Goal: Find contact information: Find contact information

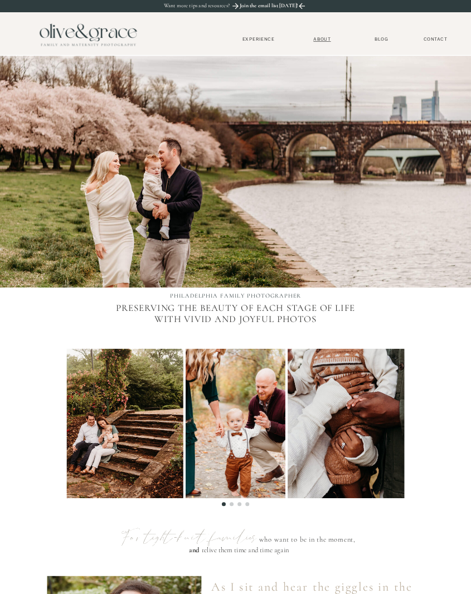
drag, startPoint x: 331, startPoint y: 43, endPoint x: 316, endPoint y: 41, distance: 15.2
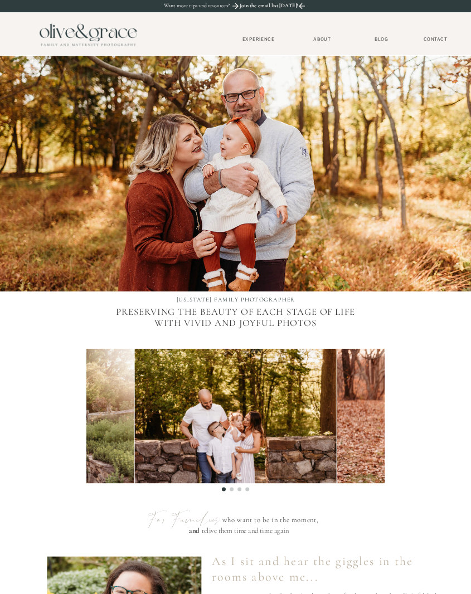
click at [202, 134] on div at bounding box center [235, 174] width 471 height 236
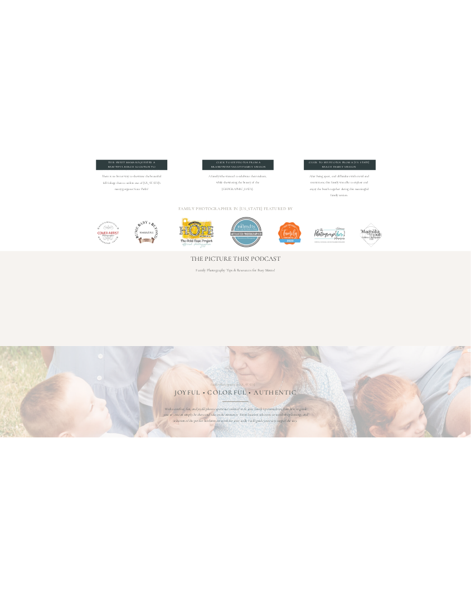
scroll to position [1448, 0]
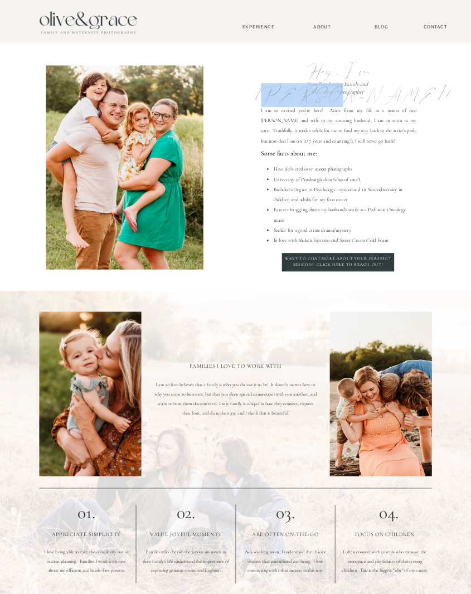
drag, startPoint x: 361, startPoint y: 72, endPoint x: 392, endPoint y: 79, distance: 31.9
click at [392, 79] on p "Hey, I'm Kristi!" at bounding box center [338, 71] width 170 height 25
click at [409, 83] on p "Hey, I'm Kristi!" at bounding box center [338, 71] width 170 height 25
drag, startPoint x: 353, startPoint y: 71, endPoint x: 392, endPoint y: 74, distance: 39.6
click at [390, 74] on p "Hey, I'm Kristi!" at bounding box center [338, 71] width 170 height 25
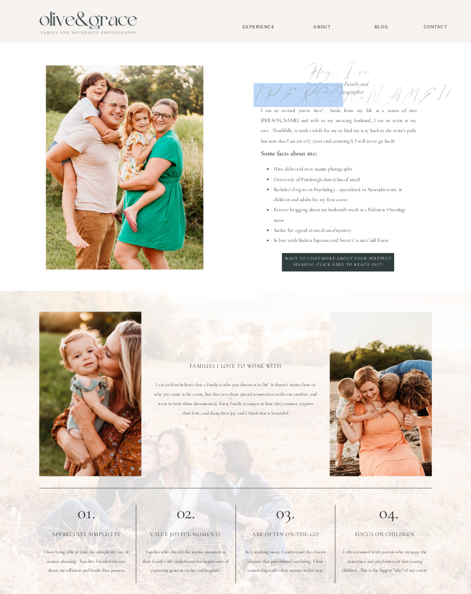
copy p "Kristi"
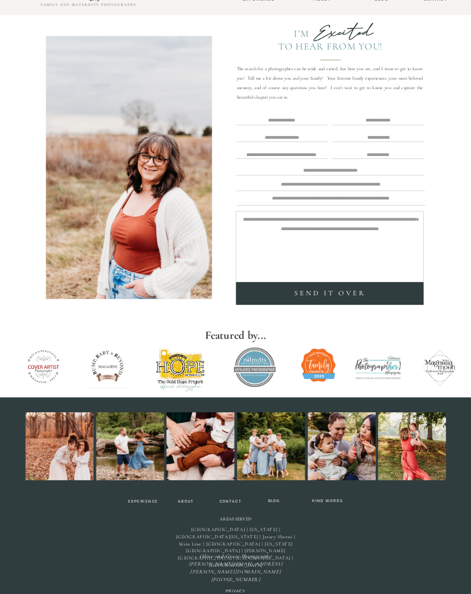
scroll to position [40, 0]
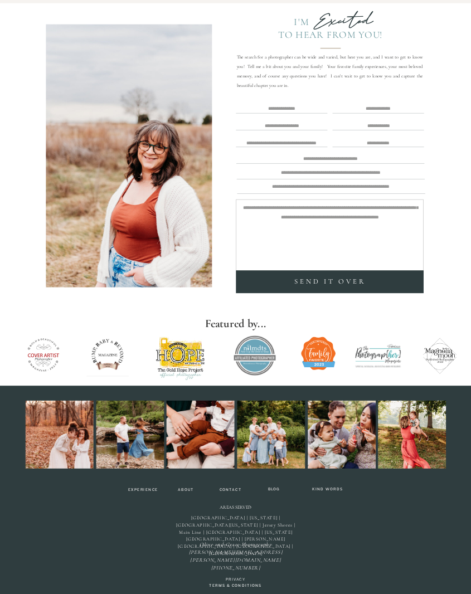
click at [250, 551] on icon "Olive and [PERSON_NAME] Photography [PERSON_NAME][EMAIL_ADDRESS][PERSON_NAME][D…" at bounding box center [236, 555] width 94 height 29
click at [207, 551] on p "Olive and [PERSON_NAME] Photography [PERSON_NAME][EMAIL_ADDRESS][PERSON_NAME][D…" at bounding box center [235, 548] width 97 height 17
drag, startPoint x: 208, startPoint y: 551, endPoint x: 280, endPoint y: 553, distance: 72.4
click at [280, 553] on p "Olive and [PERSON_NAME] Photography [PERSON_NAME][EMAIL_ADDRESS][PERSON_NAME][D…" at bounding box center [235, 548] width 97 height 17
click at [254, 551] on icon "Olive and [PERSON_NAME] Photography [PERSON_NAME][EMAIL_ADDRESS][PERSON_NAME][D…" at bounding box center [236, 555] width 94 height 29
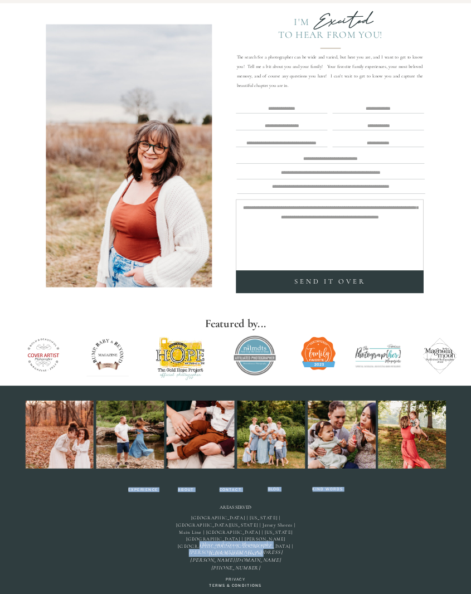
drag, startPoint x: 264, startPoint y: 553, endPoint x: 185, endPoint y: 553, distance: 78.5
click at [185, 553] on div "Blog Contact Gallery About Home [GEOGRAPHIC_DATA] [US_STATE] [GEOGRAPHIC_DATA] …" at bounding box center [235, 276] width 471 height 633
click at [275, 554] on p "Olive and [PERSON_NAME] Photography [PERSON_NAME][EMAIL_ADDRESS][PERSON_NAME][D…" at bounding box center [235, 548] width 97 height 17
click at [262, 552] on icon "Olive and [PERSON_NAME] Photography [PERSON_NAME][EMAIL_ADDRESS][PERSON_NAME][D…" at bounding box center [236, 555] width 94 height 29
drag, startPoint x: 265, startPoint y: 551, endPoint x: 204, endPoint y: 554, distance: 61.3
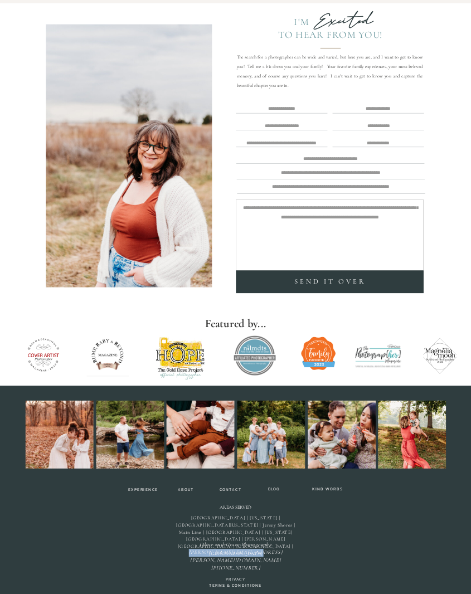
click at [204, 554] on p "Olive and [PERSON_NAME] Photography [PERSON_NAME][EMAIL_ADDRESS][PERSON_NAME][D…" at bounding box center [235, 548] width 97 height 17
copy icon "[PERSON_NAME][EMAIL_ADDRESS][PERSON_NAME][DOMAIN_NAME]"
